Goal: Transaction & Acquisition: Purchase product/service

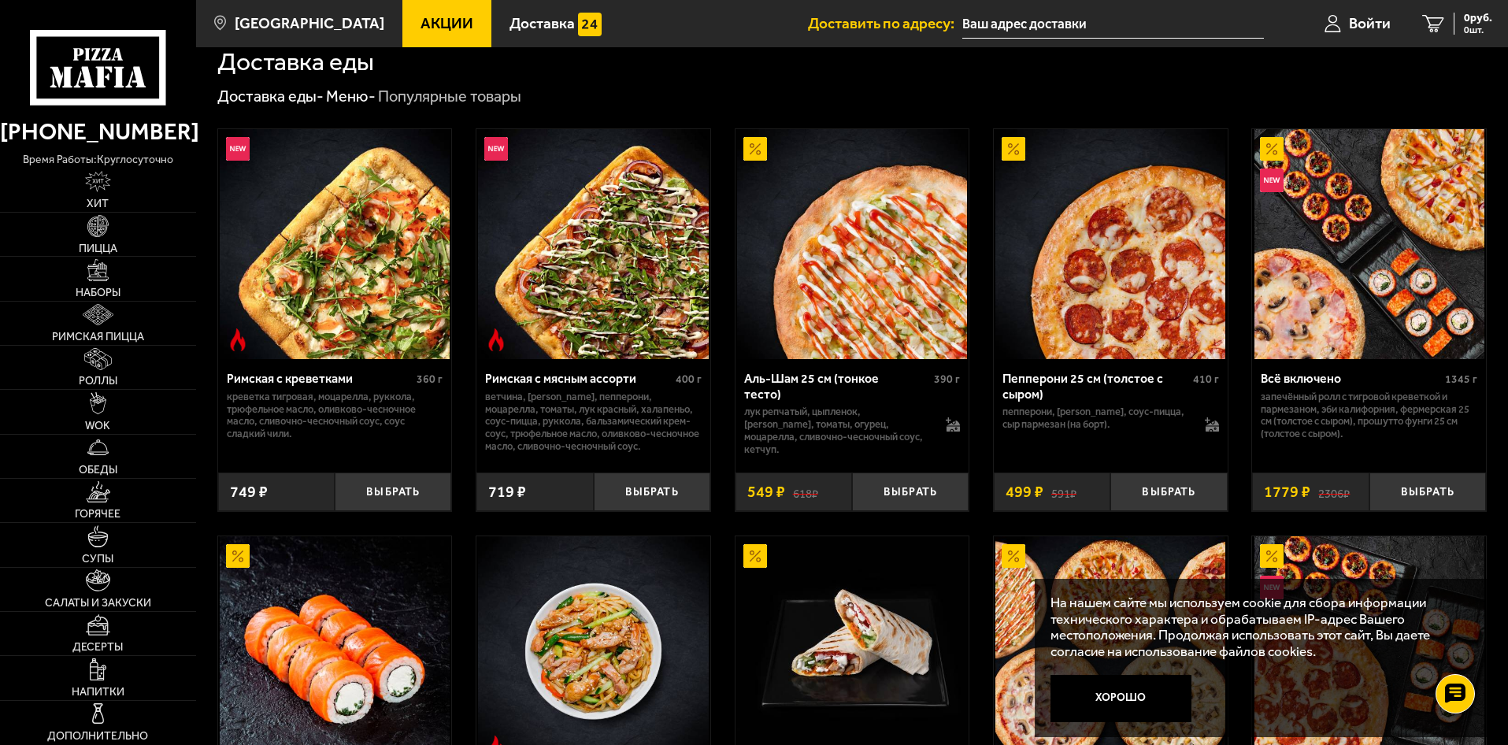
scroll to position [394, 0]
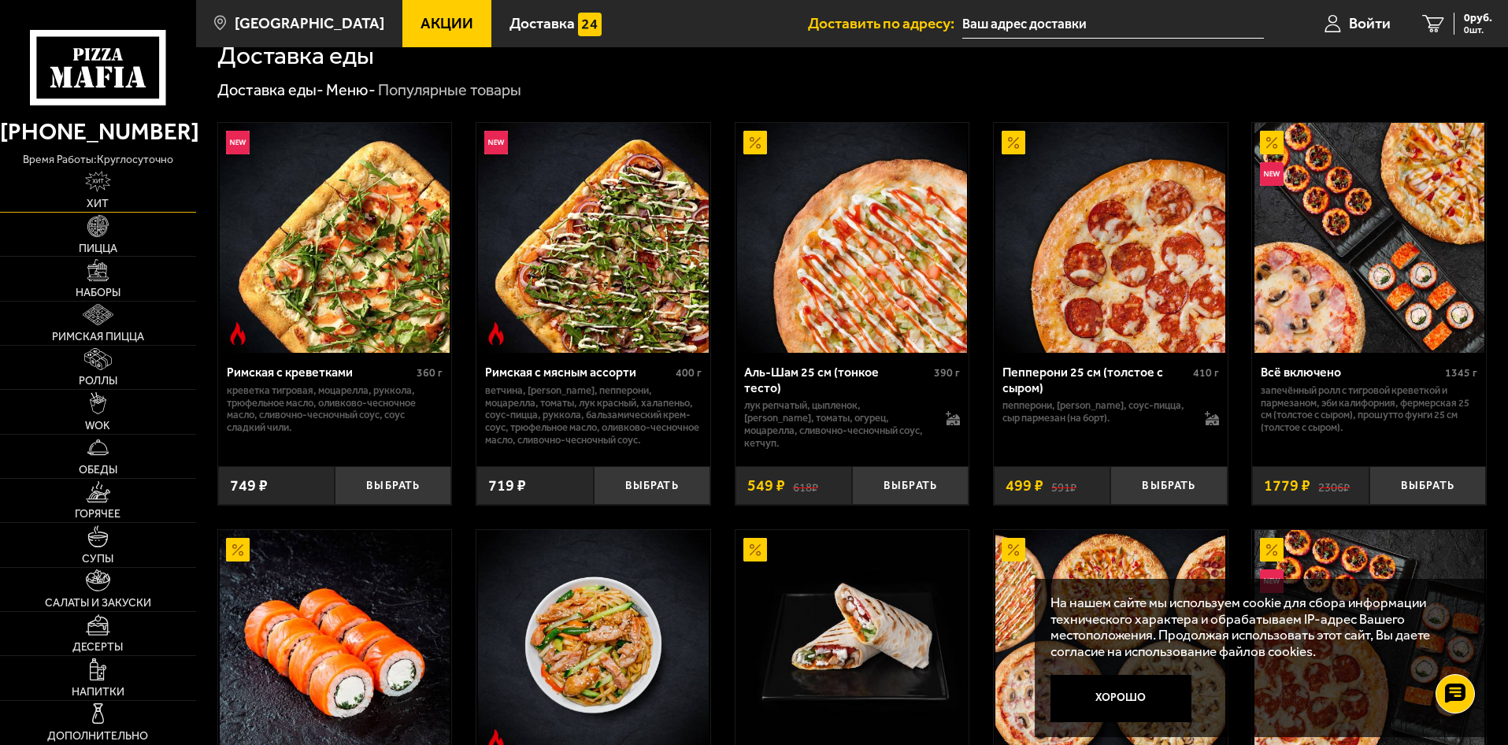
click at [116, 190] on link "Хит" at bounding box center [98, 190] width 196 height 43
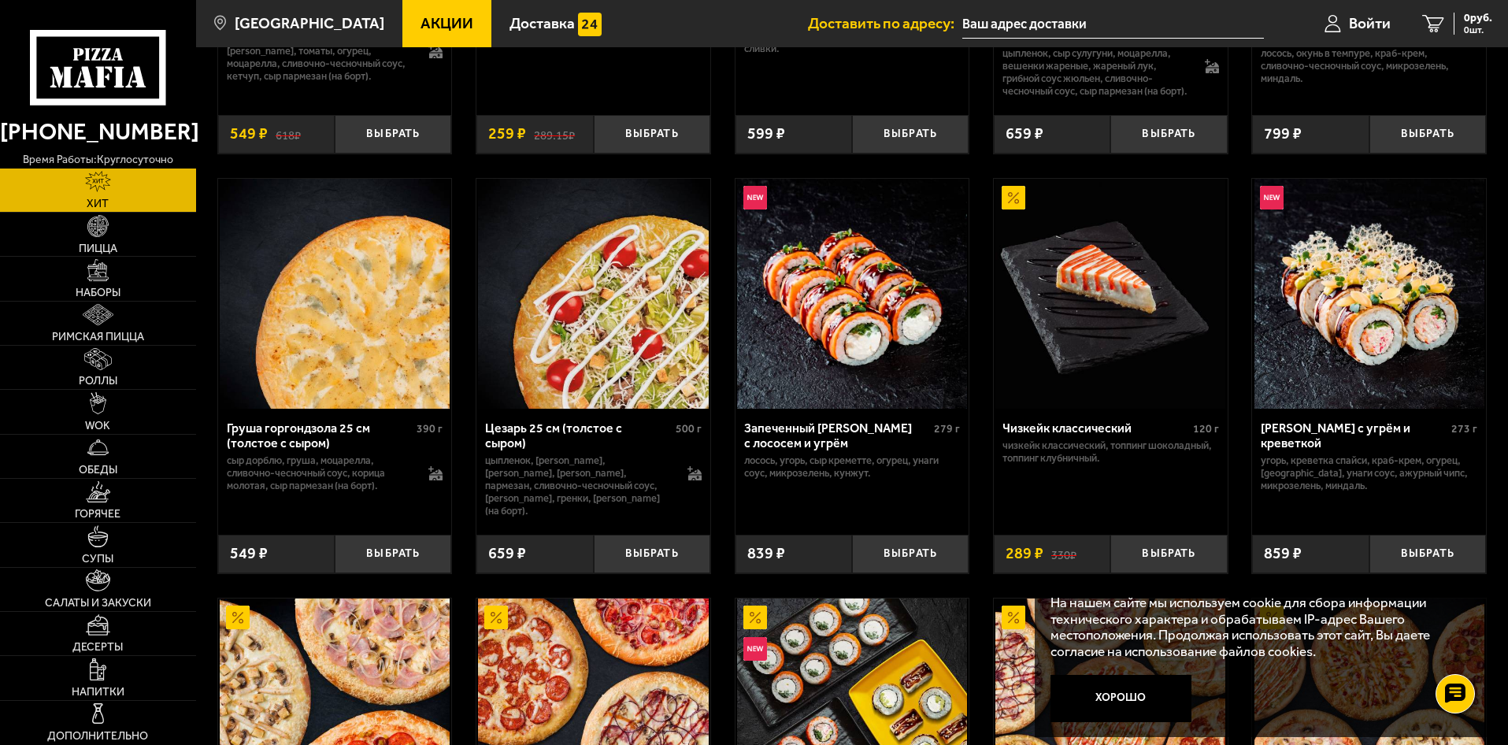
scroll to position [394, 0]
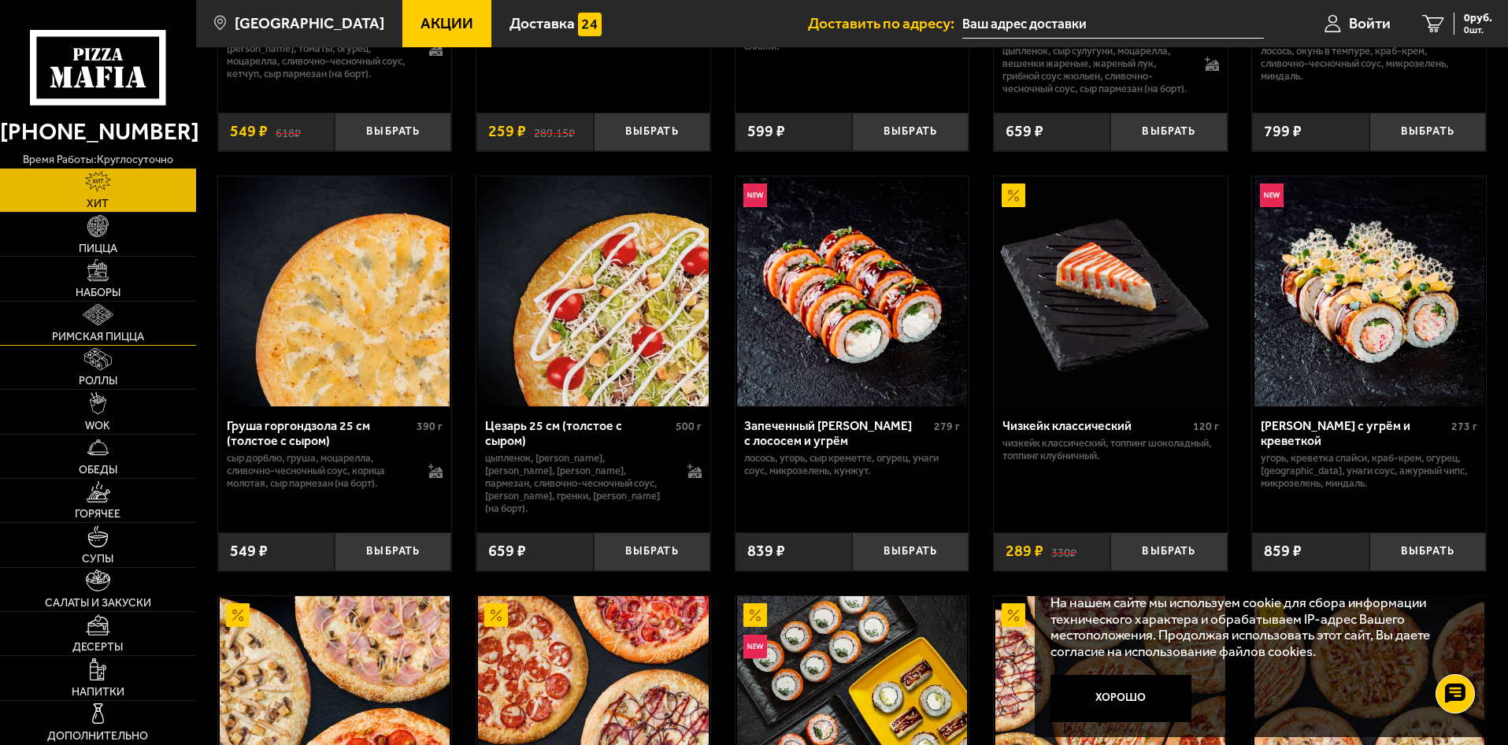
click at [117, 303] on link "Римская пицца" at bounding box center [98, 323] width 196 height 43
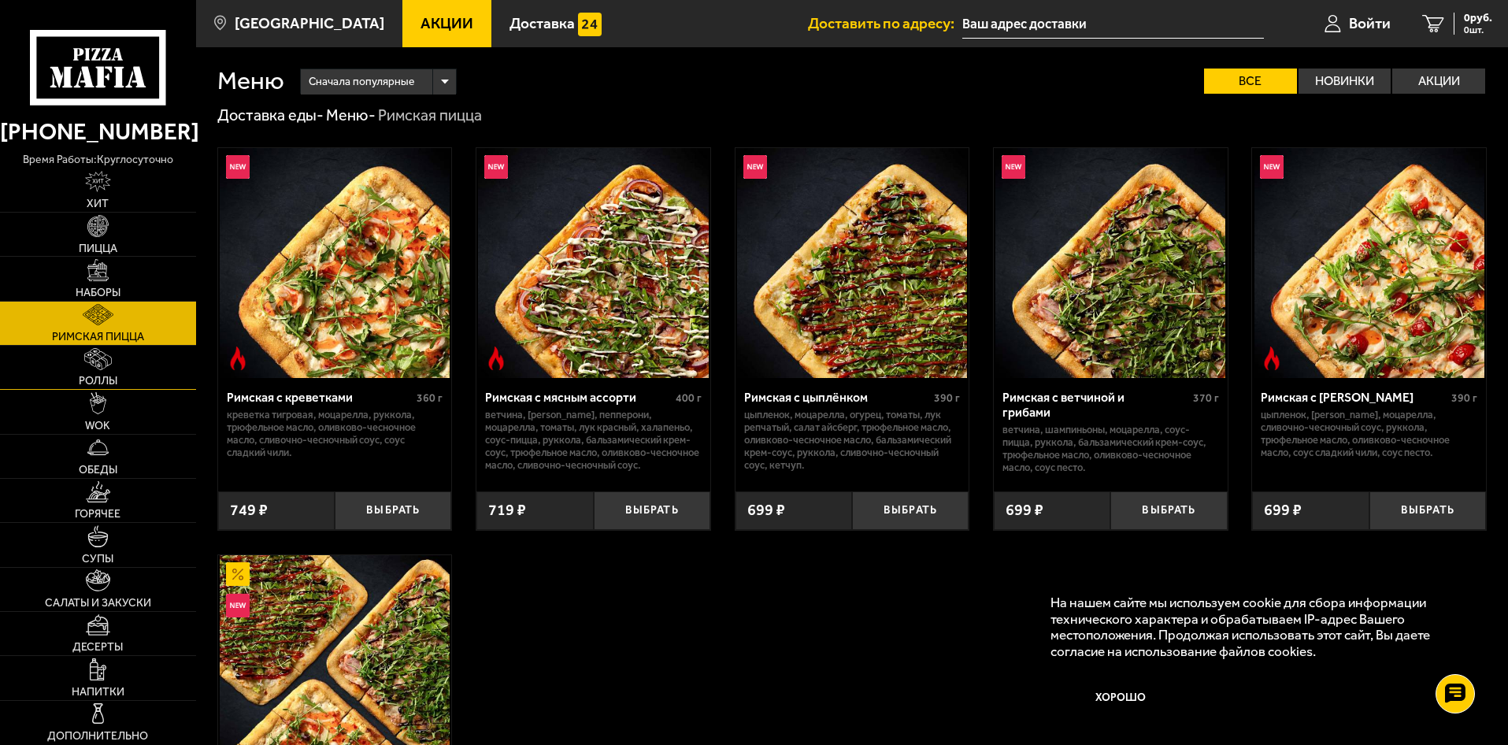
click at [86, 367] on img at bounding box center [98, 359] width 28 height 22
